Goal: Task Accomplishment & Management: Use online tool/utility

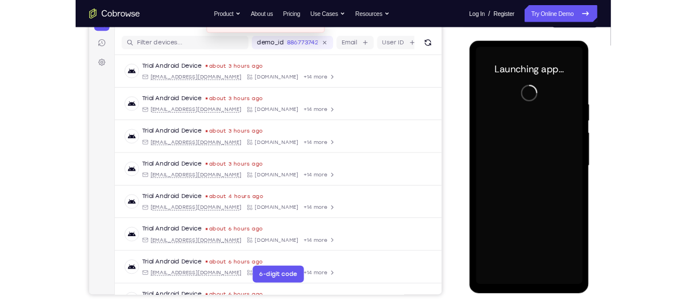
scroll to position [133, 0]
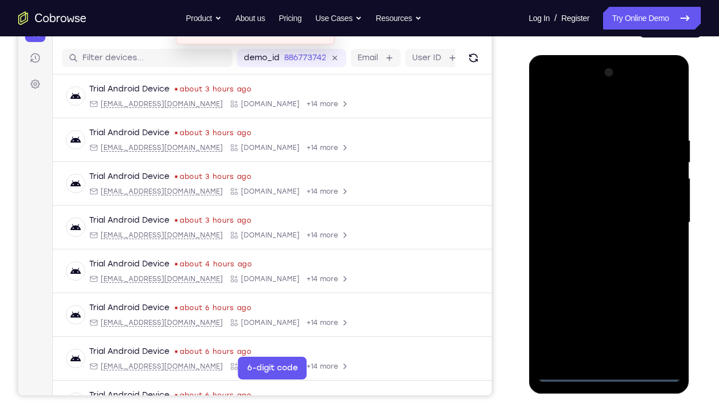
click at [609, 304] on div at bounding box center [608, 223] width 143 height 318
click at [659, 304] on div at bounding box center [608, 223] width 143 height 318
click at [572, 118] on div at bounding box center [608, 223] width 143 height 318
click at [659, 218] on div at bounding box center [608, 223] width 143 height 318
click at [594, 243] on div at bounding box center [608, 223] width 143 height 318
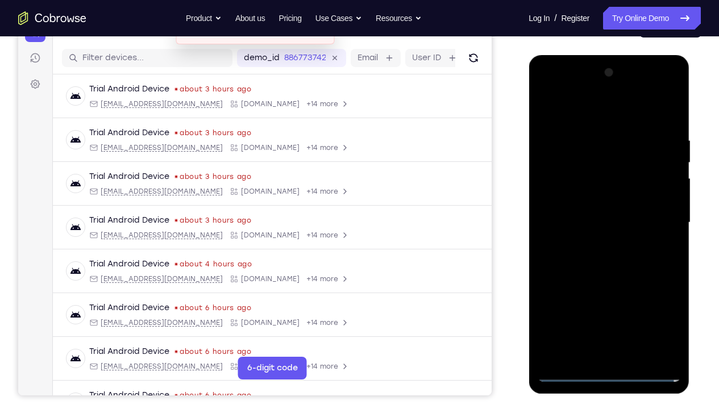
click at [587, 202] on div at bounding box center [608, 223] width 143 height 318
click at [599, 225] on div at bounding box center [608, 223] width 143 height 318
click at [606, 264] on div at bounding box center [608, 223] width 143 height 318
drag, startPoint x: 564, startPoint y: 106, endPoint x: 701, endPoint y: 128, distance: 138.3
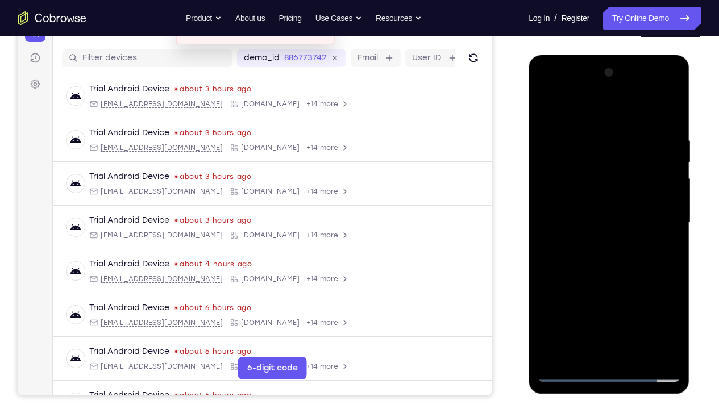
click at [685, 128] on html "Online web based iOS Simulators and Android Emulators. Run iPhone, iPad, Mobile…" at bounding box center [609, 225] width 162 height 341
click at [673, 124] on div at bounding box center [608, 223] width 143 height 318
click at [670, 304] on div at bounding box center [608, 223] width 143 height 318
click at [671, 122] on div at bounding box center [608, 223] width 143 height 318
click at [676, 304] on div at bounding box center [608, 223] width 143 height 318
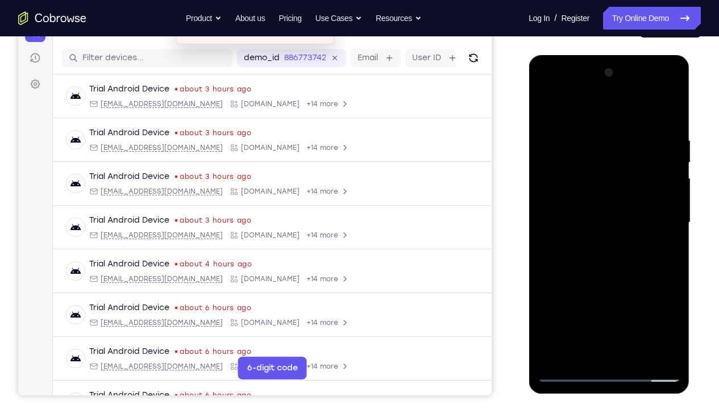
click at [634, 304] on div at bounding box center [608, 223] width 143 height 318
click at [617, 281] on div at bounding box center [608, 223] width 143 height 318
click at [549, 109] on div at bounding box center [608, 223] width 143 height 318
click at [581, 131] on div at bounding box center [608, 223] width 143 height 318
click at [640, 274] on div at bounding box center [608, 223] width 143 height 318
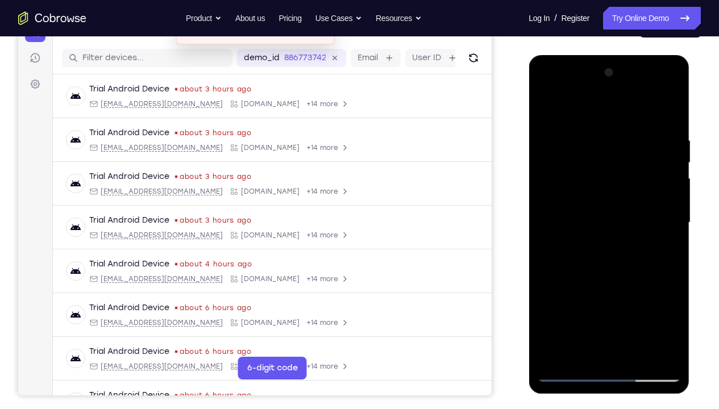
click at [659, 224] on div at bounding box center [608, 223] width 143 height 318
click at [653, 304] on div at bounding box center [608, 223] width 143 height 318
click at [657, 197] on div at bounding box center [608, 223] width 143 height 318
click at [654, 304] on div at bounding box center [608, 223] width 143 height 318
click at [668, 205] on div at bounding box center [608, 223] width 143 height 318
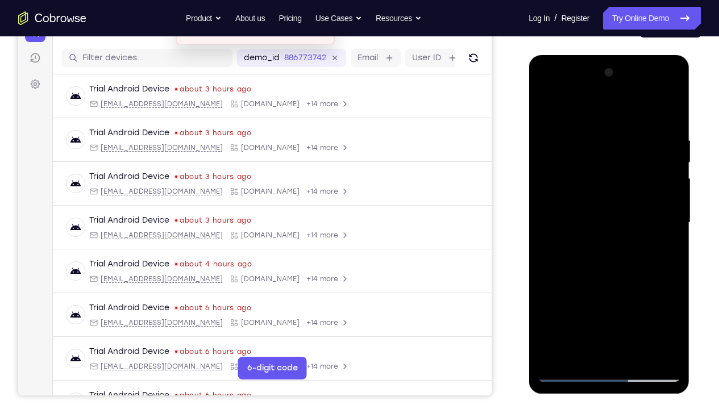
click at [668, 205] on div at bounding box center [608, 223] width 143 height 318
click at [638, 304] on div at bounding box center [608, 223] width 143 height 318
click at [547, 109] on div at bounding box center [608, 223] width 143 height 318
click at [635, 304] on div at bounding box center [608, 223] width 143 height 318
click at [579, 276] on div at bounding box center [608, 223] width 143 height 318
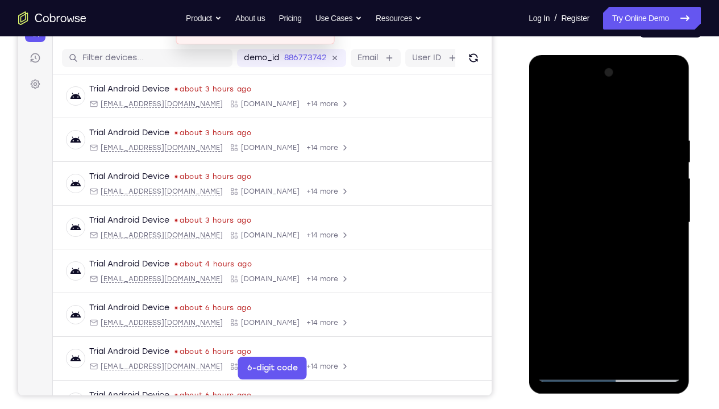
click at [546, 111] on div at bounding box center [608, 223] width 143 height 318
click at [555, 304] on div at bounding box center [608, 223] width 143 height 318
click at [592, 128] on div at bounding box center [608, 223] width 143 height 318
click at [591, 55] on div at bounding box center [608, 55] width 161 height 0
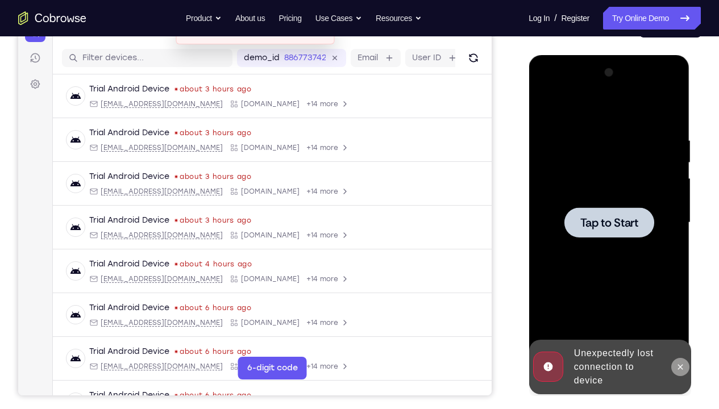
click at [679, 304] on icon at bounding box center [679, 367] width 9 height 9
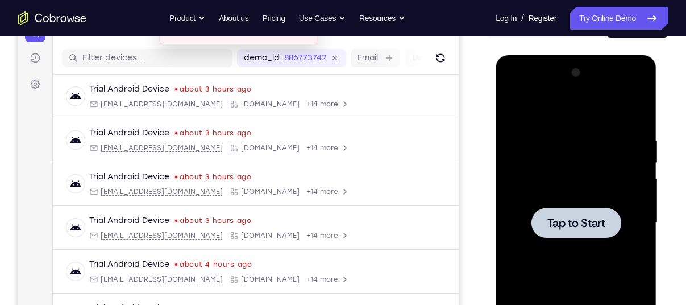
click at [554, 180] on div at bounding box center [575, 223] width 143 height 318
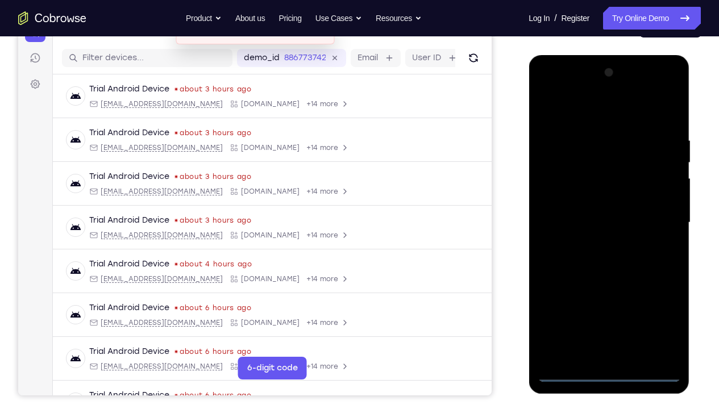
click at [609, 304] on div at bounding box center [608, 223] width 143 height 318
click at [660, 304] on div at bounding box center [608, 223] width 143 height 318
click at [576, 110] on div at bounding box center [608, 223] width 143 height 318
click at [564, 192] on div at bounding box center [608, 223] width 143 height 318
click at [582, 227] on div at bounding box center [608, 223] width 143 height 318
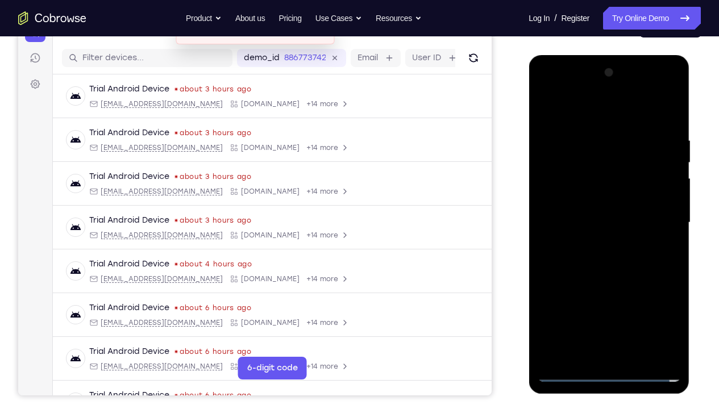
click at [583, 218] on div at bounding box center [608, 223] width 143 height 318
click at [601, 235] on div at bounding box center [608, 223] width 143 height 318
drag, startPoint x: 621, startPoint y: 306, endPoint x: 621, endPoint y: 265, distance: 40.9
click at [621, 265] on div at bounding box center [608, 223] width 143 height 318
click at [609, 304] on div at bounding box center [608, 223] width 143 height 318
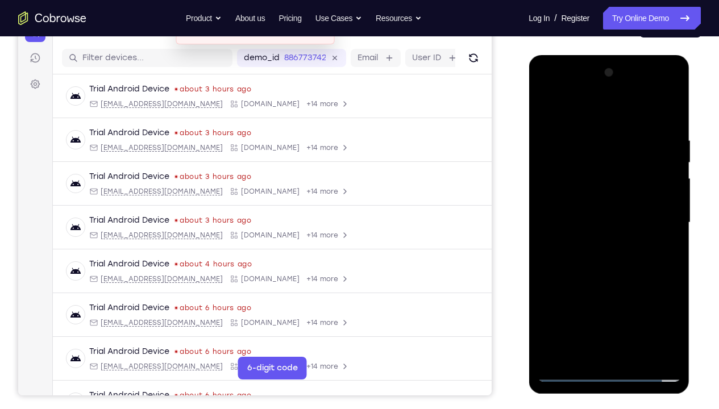
drag, startPoint x: 560, startPoint y: 110, endPoint x: 668, endPoint y: 123, distance: 108.2
click at [668, 123] on div at bounding box center [608, 223] width 143 height 318
drag, startPoint x: 630, startPoint y: 302, endPoint x: 635, endPoint y: 215, distance: 87.6
click at [635, 215] on div at bounding box center [608, 223] width 143 height 318
click at [556, 283] on div at bounding box center [608, 223] width 143 height 318
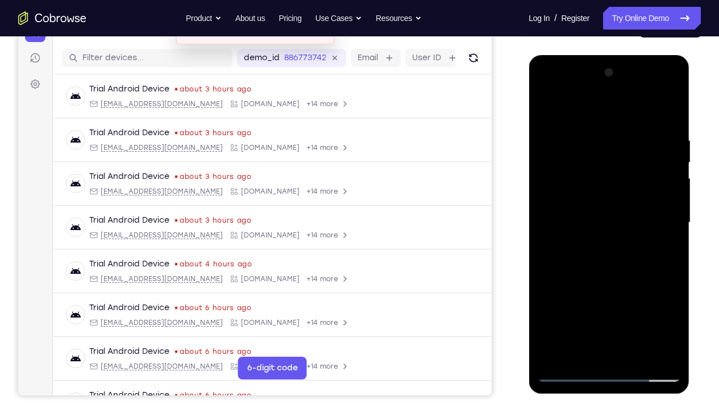
click at [586, 304] on div at bounding box center [608, 223] width 143 height 318
click at [673, 107] on div at bounding box center [608, 223] width 143 height 318
drag, startPoint x: 655, startPoint y: 334, endPoint x: 651, endPoint y: 356, distance: 22.0
click at [651, 304] on div at bounding box center [608, 223] width 143 height 318
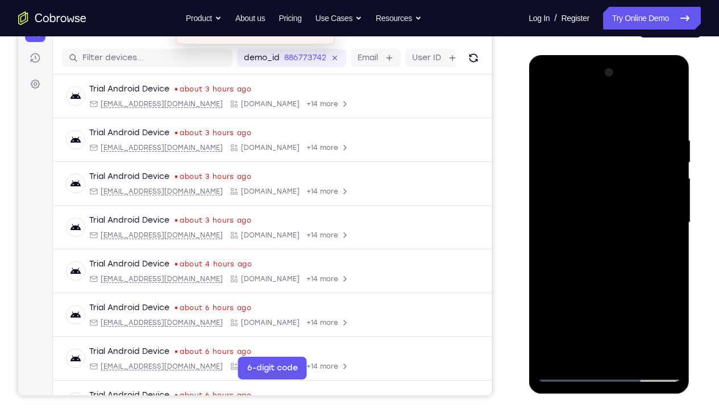
click at [652, 304] on div at bounding box center [608, 223] width 143 height 318
click at [649, 304] on div at bounding box center [608, 223] width 143 height 318
click at [612, 205] on div at bounding box center [608, 223] width 143 height 318
click at [554, 158] on div at bounding box center [608, 223] width 143 height 318
click at [544, 116] on div at bounding box center [608, 223] width 143 height 318
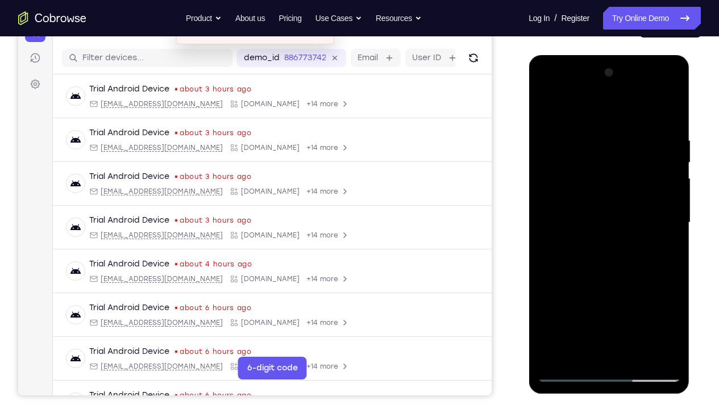
click at [573, 121] on div at bounding box center [608, 223] width 143 height 318
drag, startPoint x: 605, startPoint y: 163, endPoint x: 608, endPoint y: 275, distance: 112.0
click at [608, 275] on div at bounding box center [608, 223] width 143 height 318
click at [621, 182] on div at bounding box center [608, 223] width 143 height 318
drag, startPoint x: 611, startPoint y: 282, endPoint x: 617, endPoint y: 222, distance: 59.9
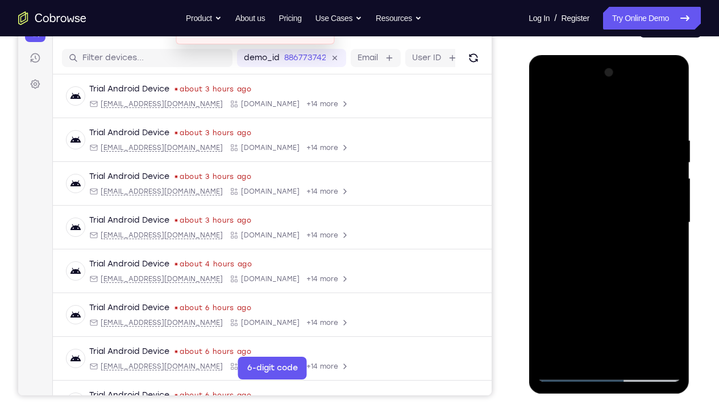
click at [617, 222] on div at bounding box center [608, 223] width 143 height 318
drag, startPoint x: 597, startPoint y: 286, endPoint x: 606, endPoint y: 241, distance: 46.5
click at [606, 241] on div at bounding box center [608, 223] width 143 height 318
click at [607, 156] on div at bounding box center [608, 223] width 143 height 318
click at [675, 108] on div at bounding box center [608, 223] width 143 height 318
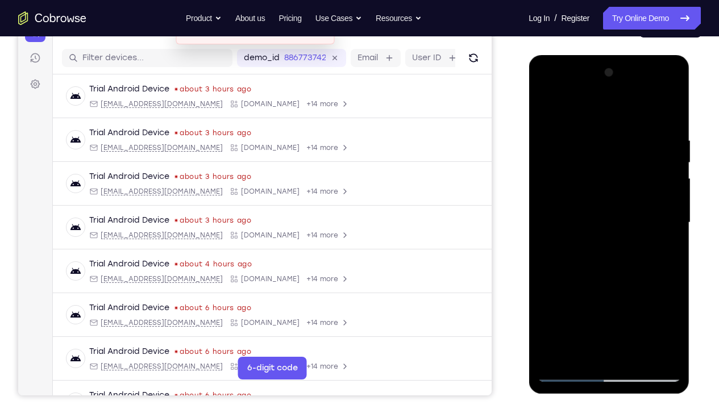
click at [675, 108] on div at bounding box center [608, 223] width 143 height 318
click at [666, 107] on div at bounding box center [608, 223] width 143 height 318
click at [668, 123] on div at bounding box center [608, 223] width 143 height 318
click at [657, 304] on div at bounding box center [608, 223] width 143 height 318
click at [581, 264] on div at bounding box center [608, 223] width 143 height 318
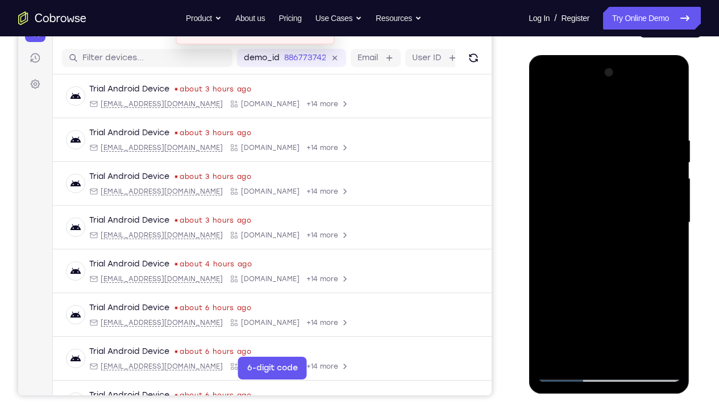
click at [613, 227] on div at bounding box center [608, 223] width 143 height 318
click at [672, 112] on div at bounding box center [608, 223] width 143 height 318
click at [603, 177] on div at bounding box center [608, 223] width 143 height 318
click at [654, 138] on div at bounding box center [608, 223] width 143 height 318
click at [655, 236] on div at bounding box center [608, 223] width 143 height 318
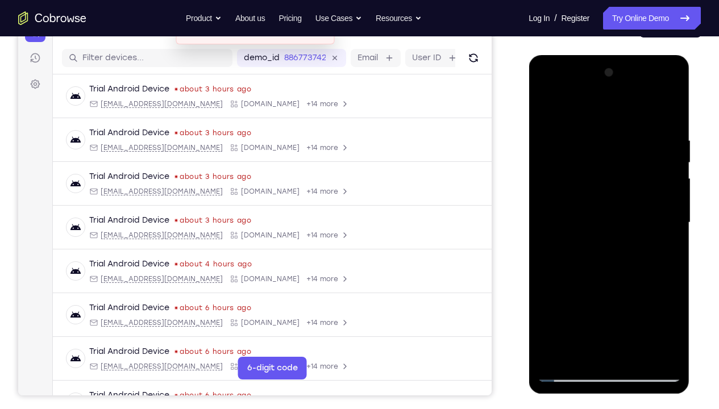
click at [671, 106] on div at bounding box center [608, 223] width 143 height 318
click at [661, 304] on div at bounding box center [608, 223] width 143 height 318
click at [607, 264] on div at bounding box center [608, 223] width 143 height 318
click at [592, 283] on div at bounding box center [608, 223] width 143 height 318
click at [673, 108] on div at bounding box center [608, 223] width 143 height 318
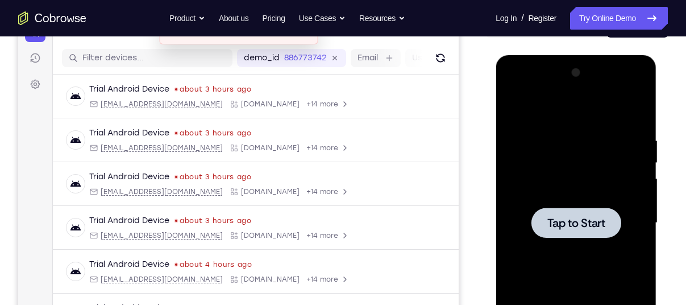
click at [579, 138] on div at bounding box center [575, 223] width 143 height 318
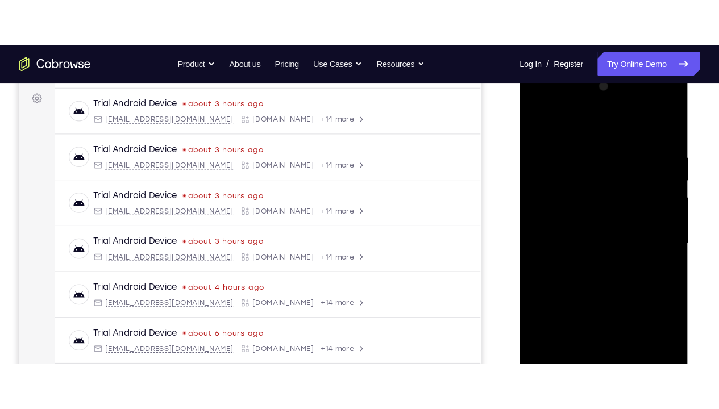
scroll to position [168, 0]
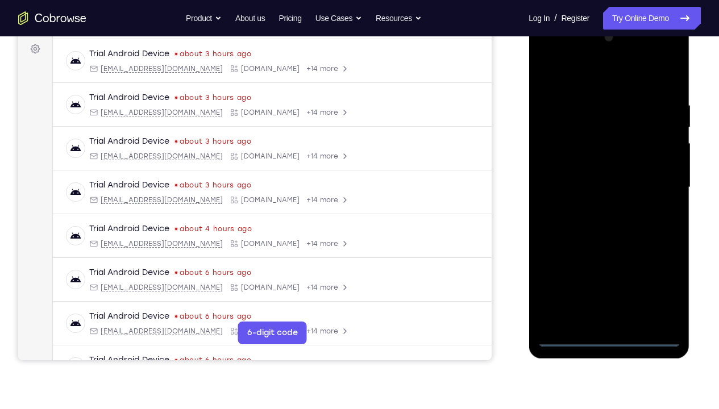
click at [603, 304] on div at bounding box center [608, 187] width 143 height 318
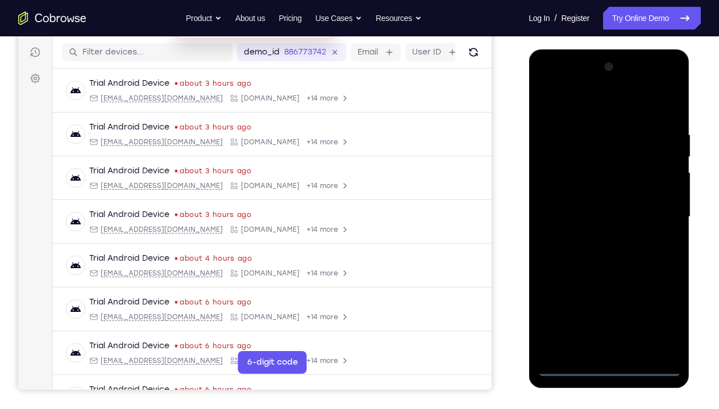
click at [663, 304] on div at bounding box center [608, 217] width 143 height 318
click at [593, 108] on div at bounding box center [608, 217] width 143 height 318
click at [655, 213] on div at bounding box center [608, 217] width 143 height 318
click at [595, 235] on div at bounding box center [608, 217] width 143 height 318
click at [584, 201] on div at bounding box center [608, 217] width 143 height 318
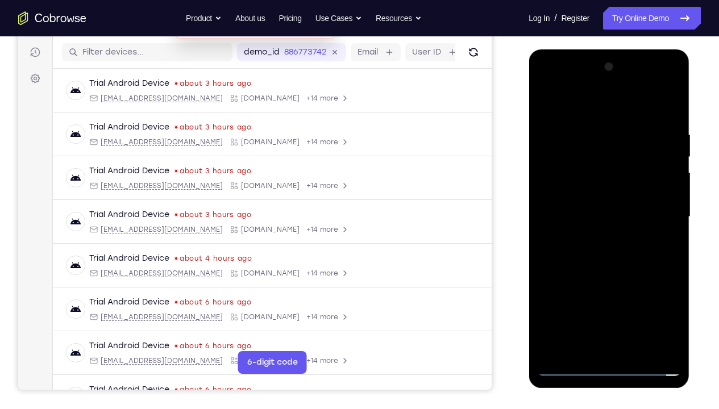
click at [584, 201] on div at bounding box center [608, 217] width 143 height 318
click at [593, 215] on div at bounding box center [608, 217] width 143 height 318
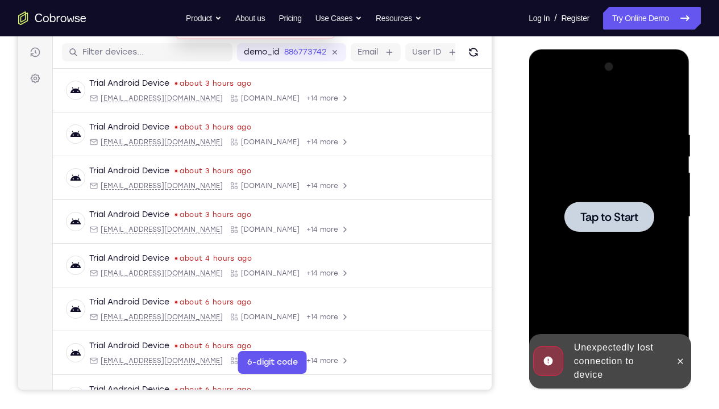
click at [584, 126] on div at bounding box center [608, 217] width 143 height 318
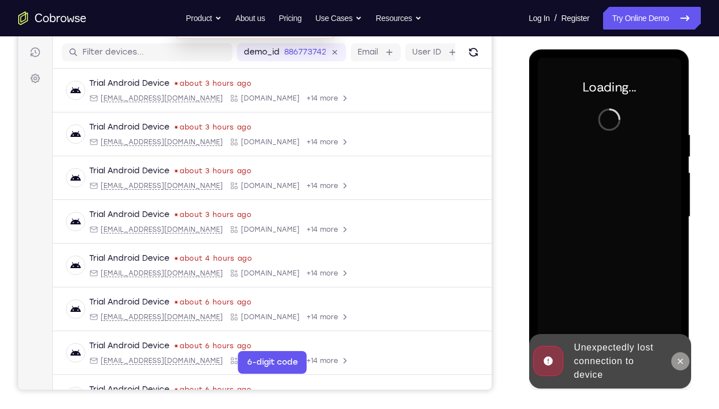
click at [681, 304] on icon at bounding box center [679, 361] width 5 height 5
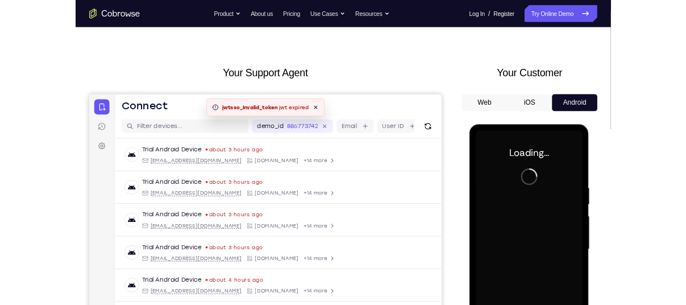
scroll to position [0, 0]
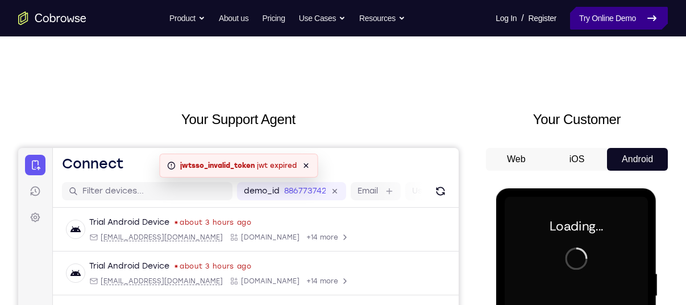
click at [597, 19] on link "Try Online Demo" at bounding box center [619, 18] width 98 height 23
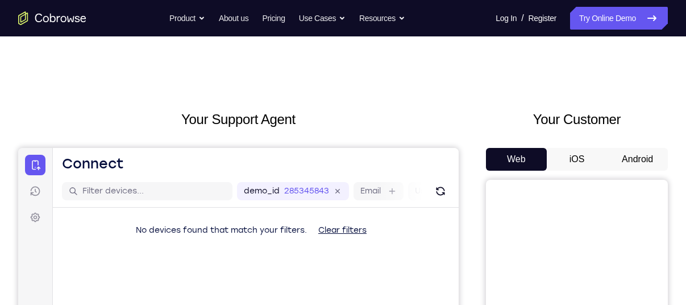
scroll to position [88, 0]
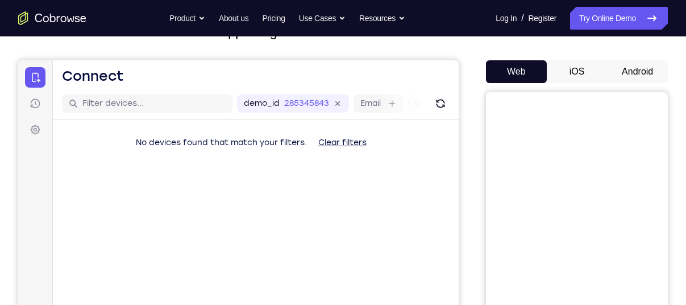
click at [634, 72] on button "Android" at bounding box center [637, 71] width 61 height 23
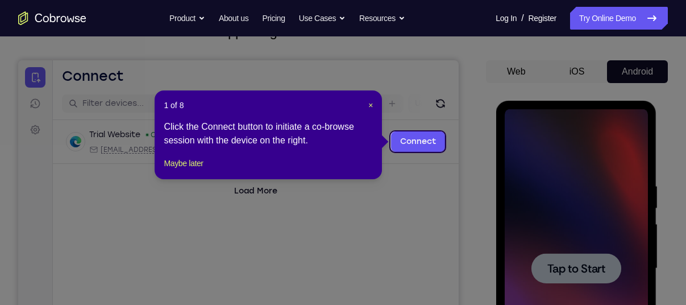
scroll to position [0, 0]
click at [372, 104] on span "×" at bounding box center [370, 105] width 5 height 9
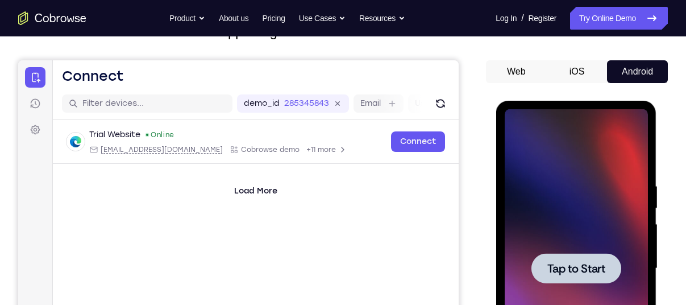
click at [611, 199] on div at bounding box center [575, 268] width 143 height 318
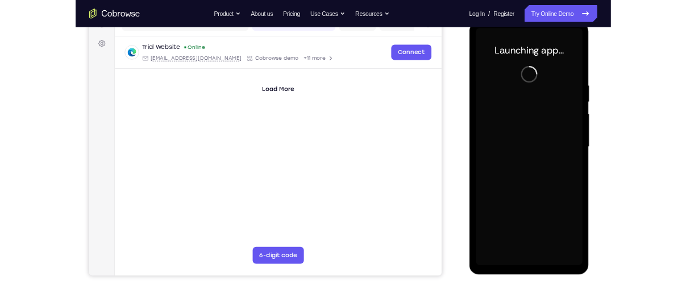
scroll to position [132, 0]
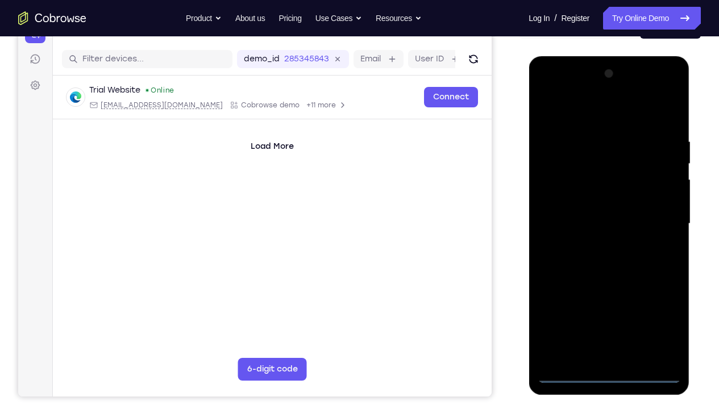
click at [605, 304] on div at bounding box center [608, 224] width 143 height 318
click at [612, 304] on div at bounding box center [608, 224] width 143 height 318
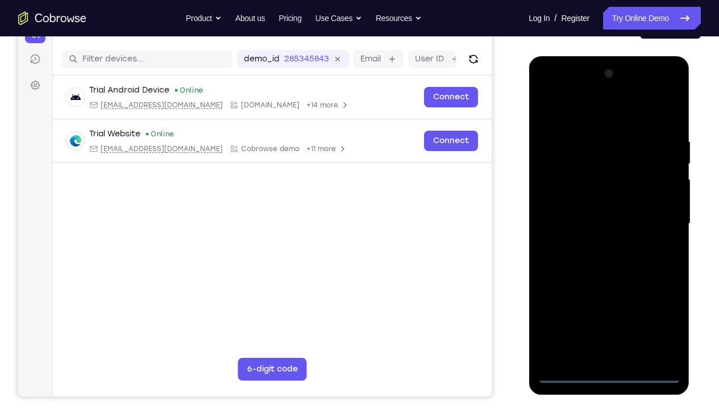
click at [664, 304] on div at bounding box center [608, 224] width 143 height 318
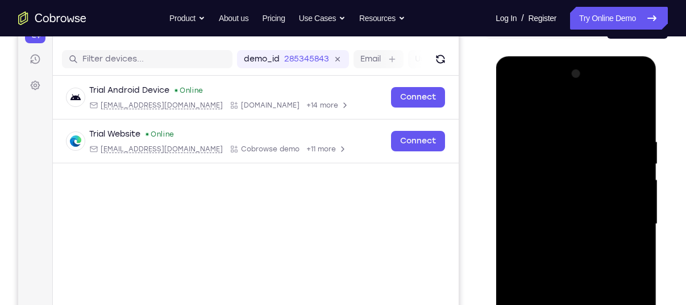
click at [542, 115] on div at bounding box center [575, 224] width 143 height 318
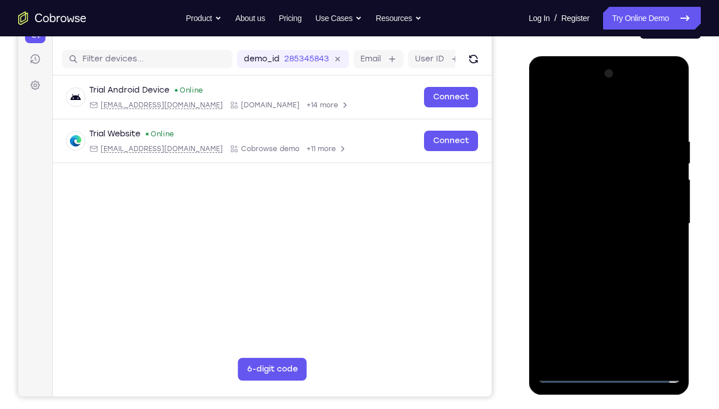
click at [657, 227] on div at bounding box center [608, 224] width 143 height 318
click at [595, 247] on div at bounding box center [608, 224] width 143 height 318
click at [579, 207] on div at bounding box center [608, 224] width 143 height 318
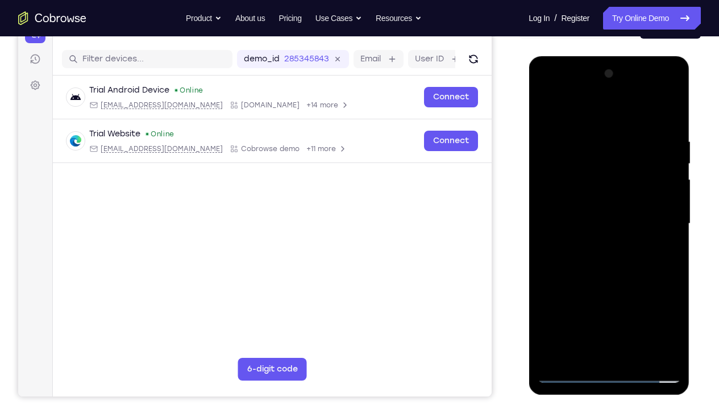
click at [581, 197] on div at bounding box center [608, 224] width 143 height 318
click at [592, 222] on div at bounding box center [608, 224] width 143 height 318
drag, startPoint x: 574, startPoint y: 120, endPoint x: 685, endPoint y: 127, distance: 111.0
click at [685, 127] on div at bounding box center [608, 225] width 161 height 339
click at [661, 127] on div at bounding box center [608, 224] width 143 height 318
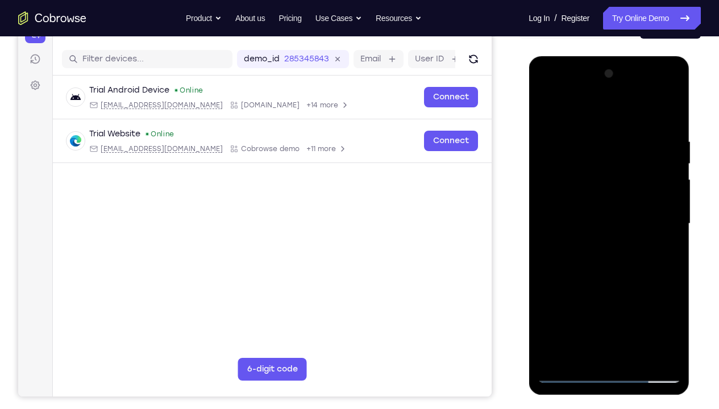
click at [670, 304] on div at bounding box center [608, 224] width 143 height 318
click at [676, 304] on div at bounding box center [608, 224] width 143 height 318
click at [670, 242] on div at bounding box center [608, 224] width 143 height 318
click at [670, 228] on div at bounding box center [608, 224] width 143 height 318
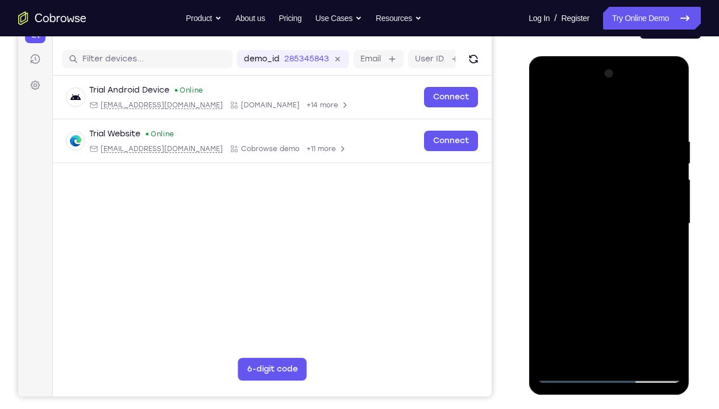
click at [670, 228] on div at bounding box center [608, 224] width 143 height 318
click at [546, 304] on div at bounding box center [608, 224] width 143 height 318
click at [670, 227] on div at bounding box center [608, 224] width 143 height 318
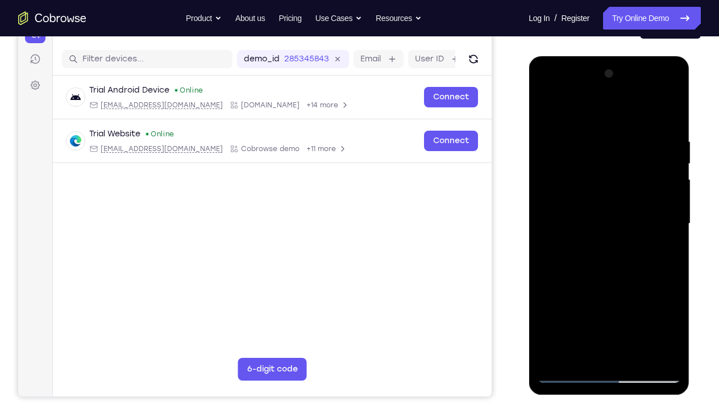
click at [671, 225] on div at bounding box center [608, 224] width 143 height 318
click at [544, 223] on div at bounding box center [608, 224] width 143 height 318
click at [672, 223] on div at bounding box center [608, 224] width 143 height 318
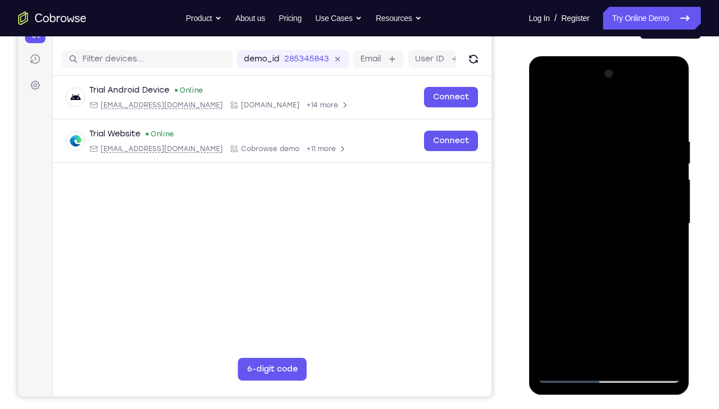
click at [673, 210] on div at bounding box center [608, 224] width 143 height 318
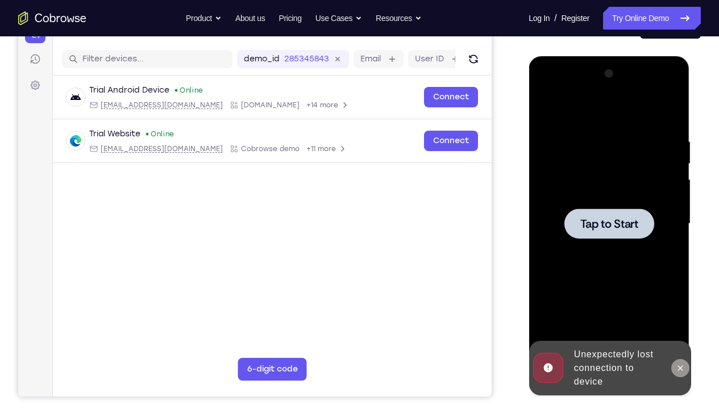
click at [681, 304] on icon at bounding box center [679, 368] width 9 height 9
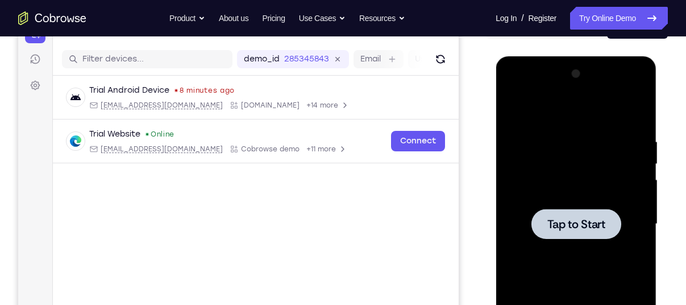
click at [530, 133] on div at bounding box center [575, 224] width 143 height 318
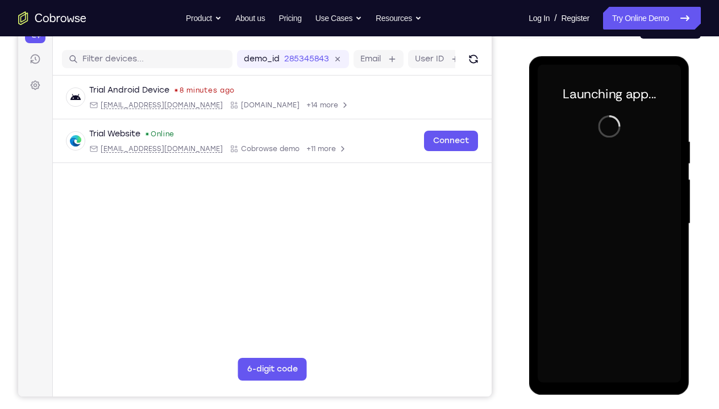
click at [611, 304] on div at bounding box center [608, 224] width 143 height 318
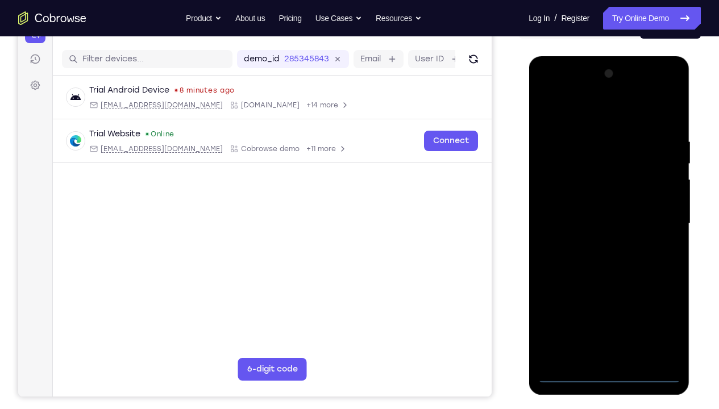
click at [611, 304] on div at bounding box center [608, 224] width 143 height 318
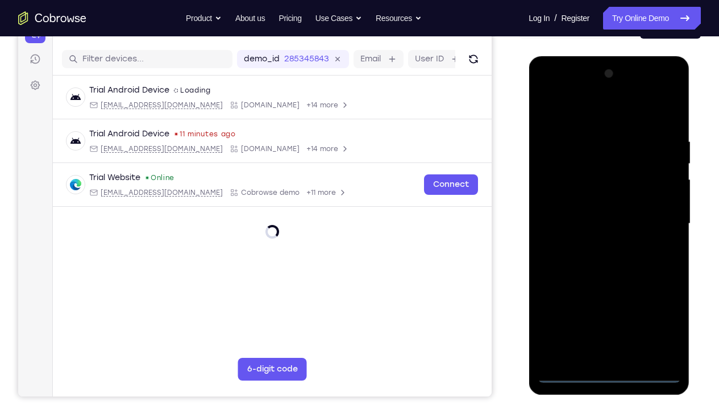
click at [660, 304] on div at bounding box center [608, 224] width 143 height 318
click at [579, 120] on div at bounding box center [608, 224] width 143 height 318
click at [657, 215] on div at bounding box center [608, 224] width 143 height 318
click at [596, 245] on div at bounding box center [608, 224] width 143 height 318
click at [591, 211] on div at bounding box center [608, 224] width 143 height 318
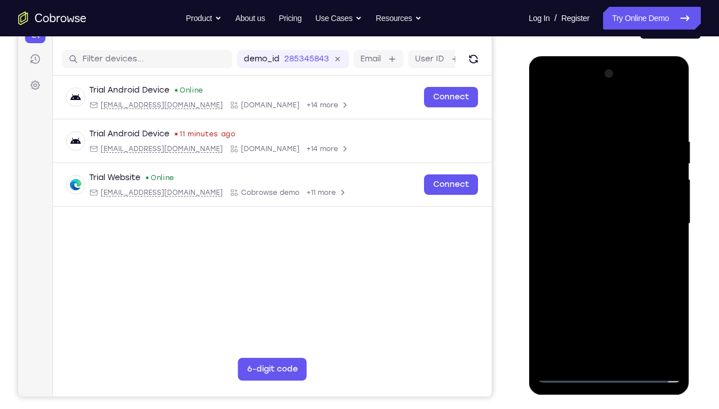
click at [591, 206] on div at bounding box center [608, 224] width 143 height 318
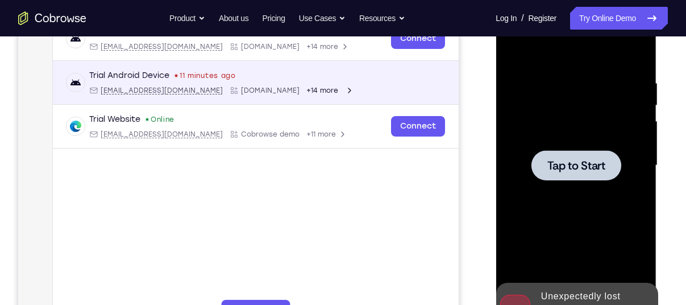
scroll to position [193, 0]
